Goal: Find specific page/section: Find specific page/section

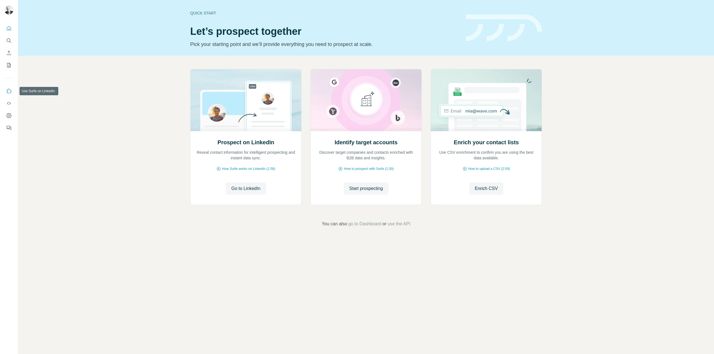
click at [9, 91] on icon "Use Surfe on LinkedIn" at bounding box center [9, 91] width 6 height 6
click at [7, 116] on icon "Dashboard" at bounding box center [9, 116] width 6 height 6
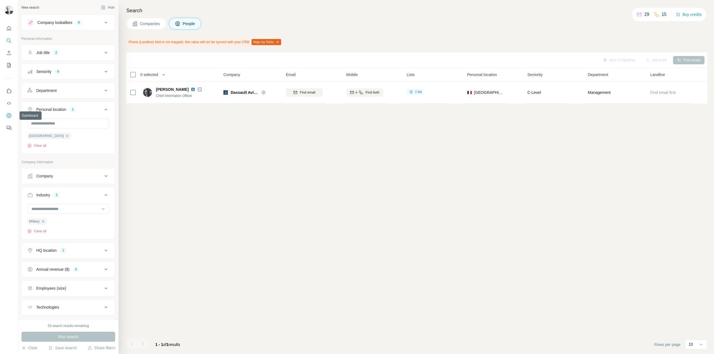
click at [10, 116] on icon "Dashboard" at bounding box center [9, 116] width 2 height 2
